Goal: Transaction & Acquisition: Subscribe to service/newsletter

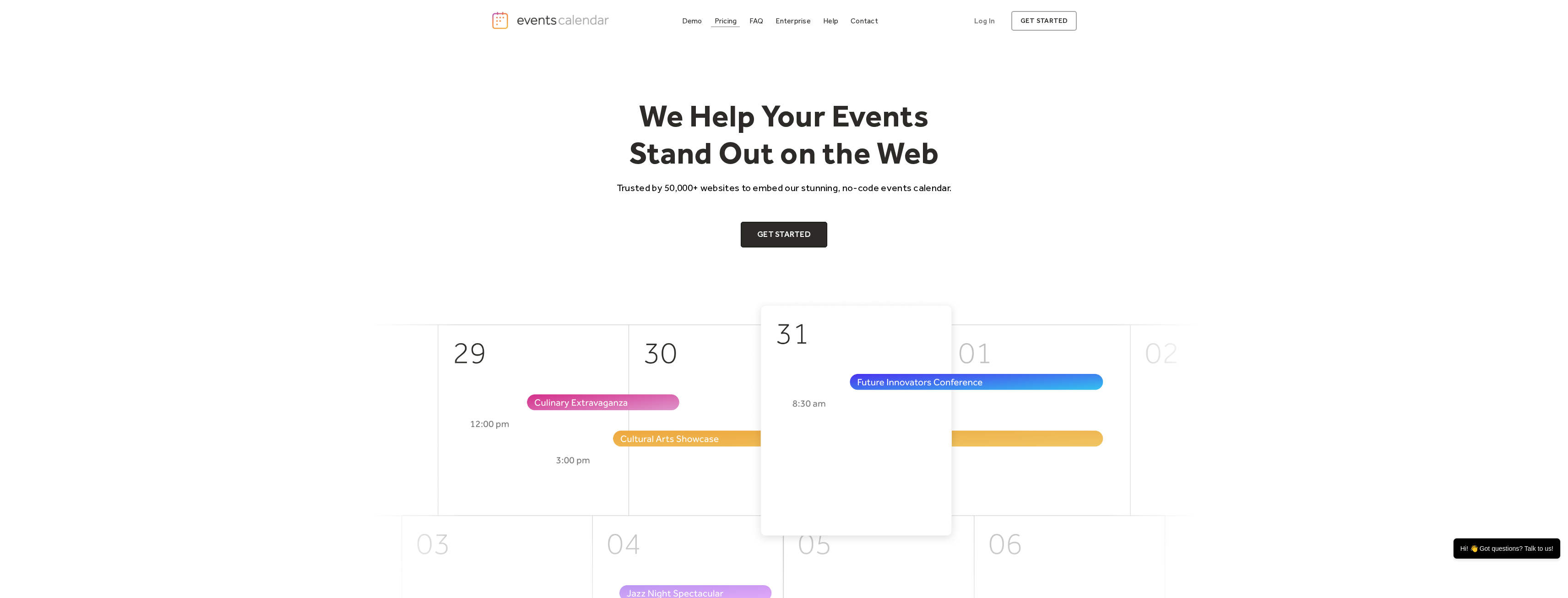
click at [723, 23] on div "Pricing" at bounding box center [726, 21] width 23 height 5
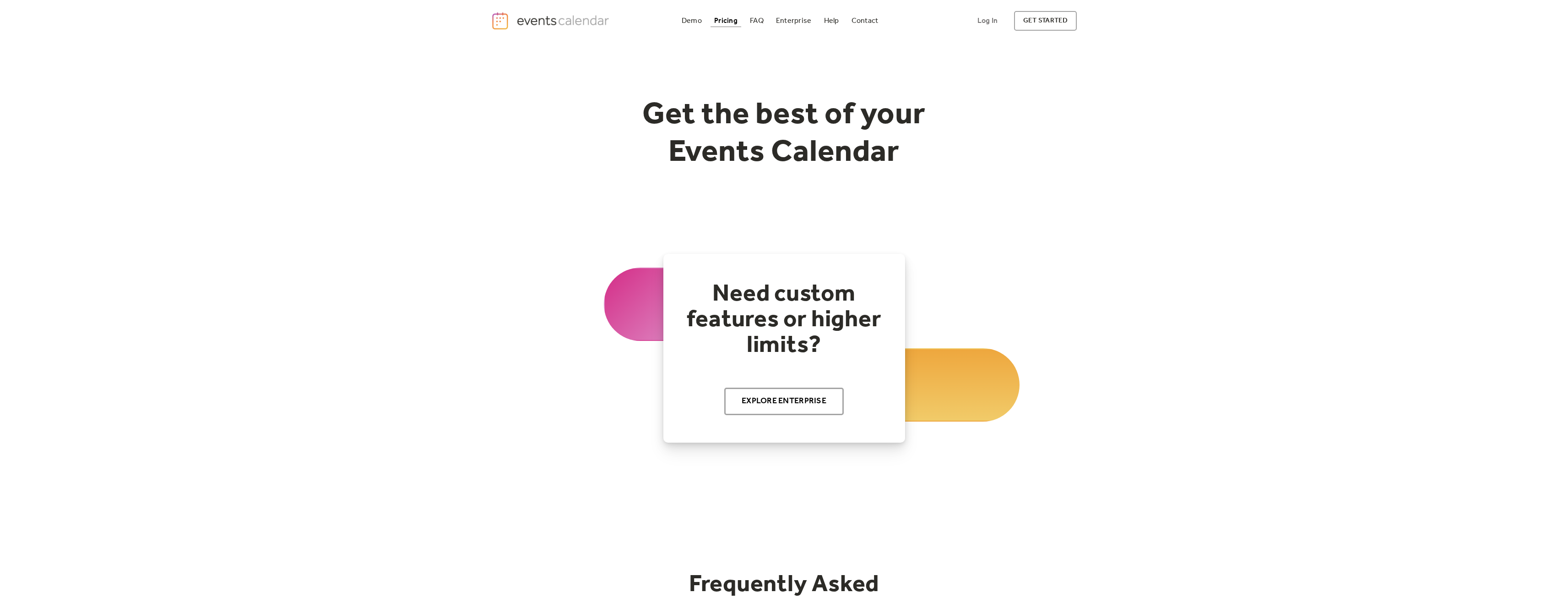
click at [723, 21] on div "Pricing" at bounding box center [726, 21] width 23 height 5
